Goal: Find specific page/section: Find specific page/section

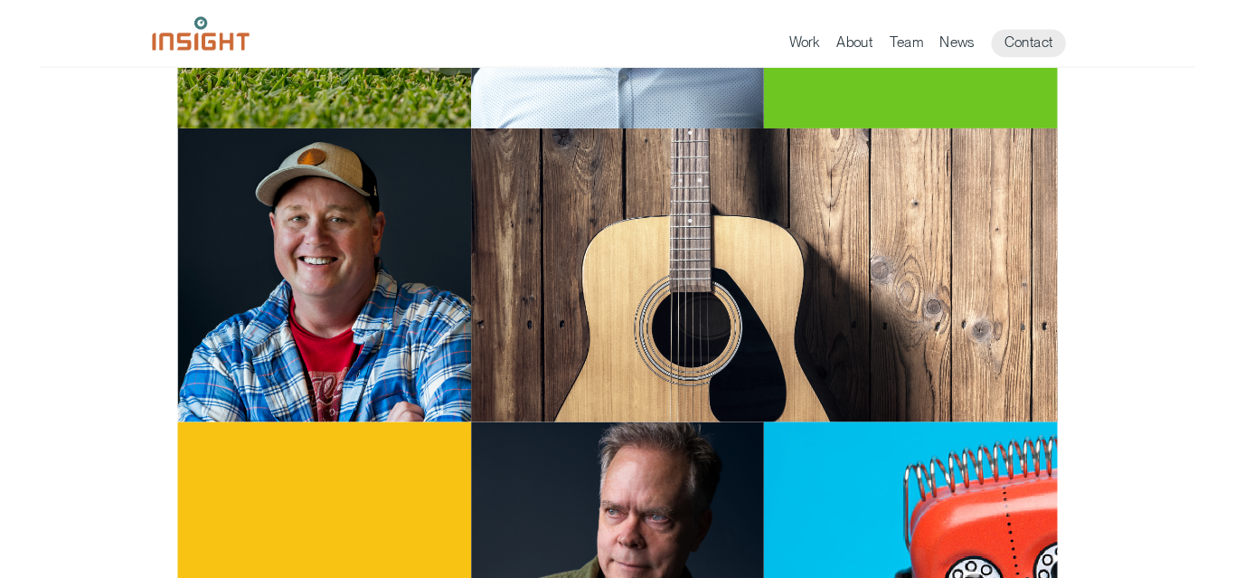
scroll to position [76, 0]
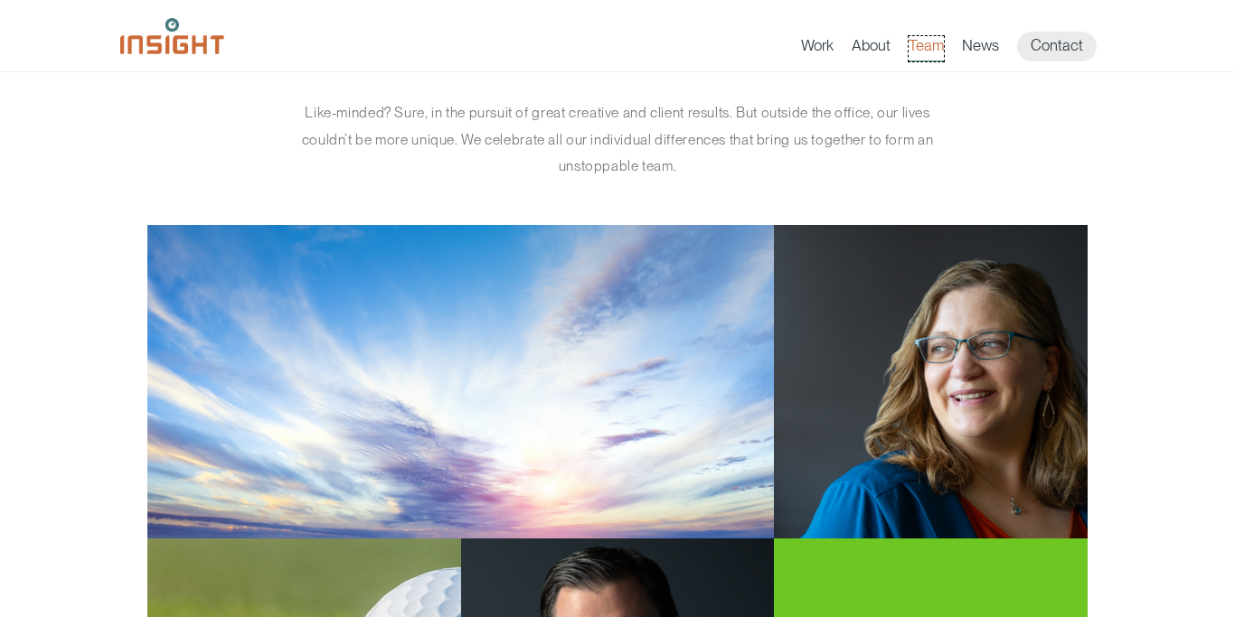
click at [923, 46] on link "Team" at bounding box center [925, 48] width 35 height 25
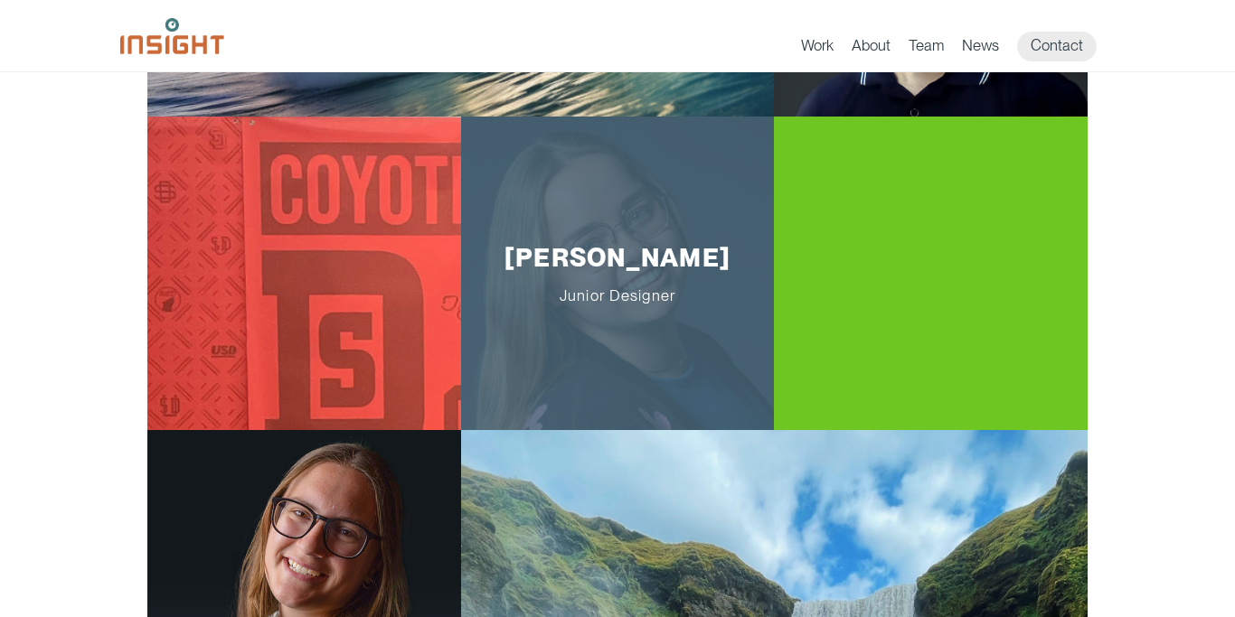
scroll to position [3005, 0]
click at [613, 264] on p "Veronica Schumacher Junior Designer" at bounding box center [617, 272] width 257 height 62
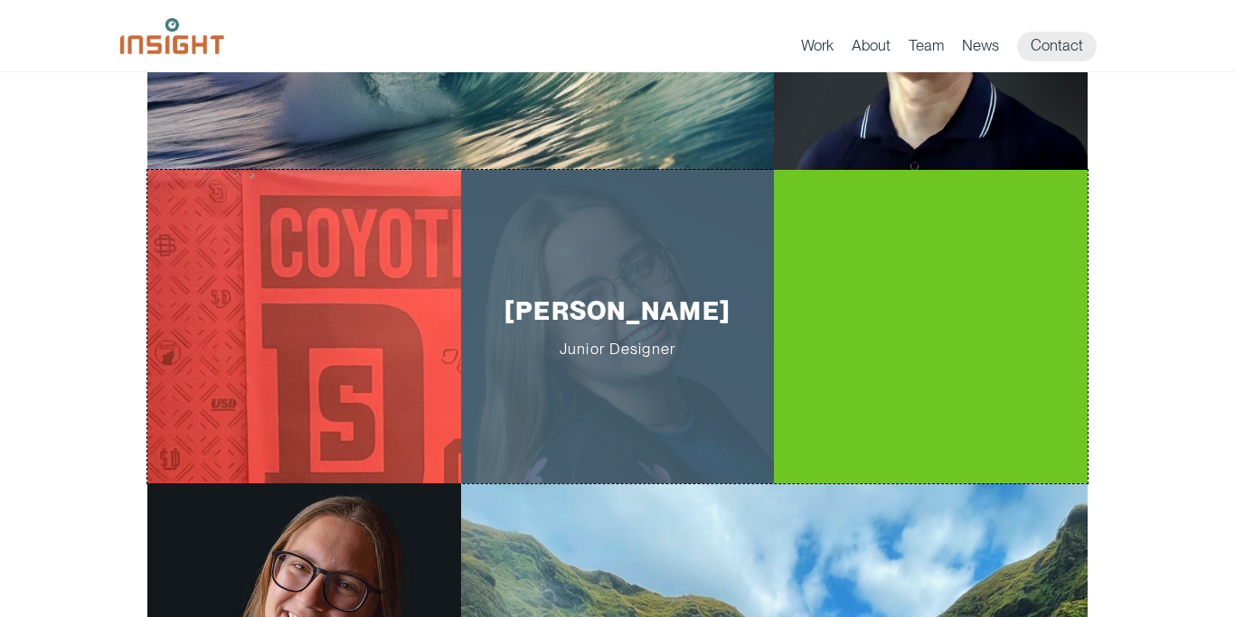
scroll to position [2949, 0]
